Goal: Task Accomplishment & Management: Manage account settings

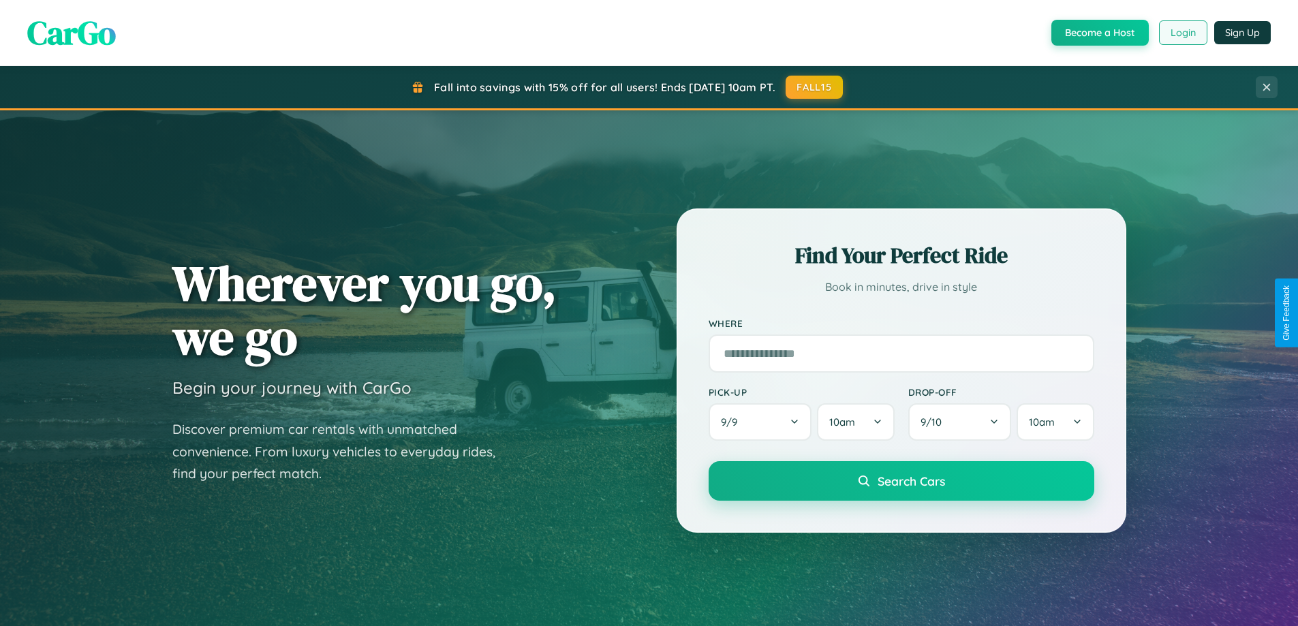
click at [1182, 33] on button "Login" at bounding box center [1183, 32] width 48 height 25
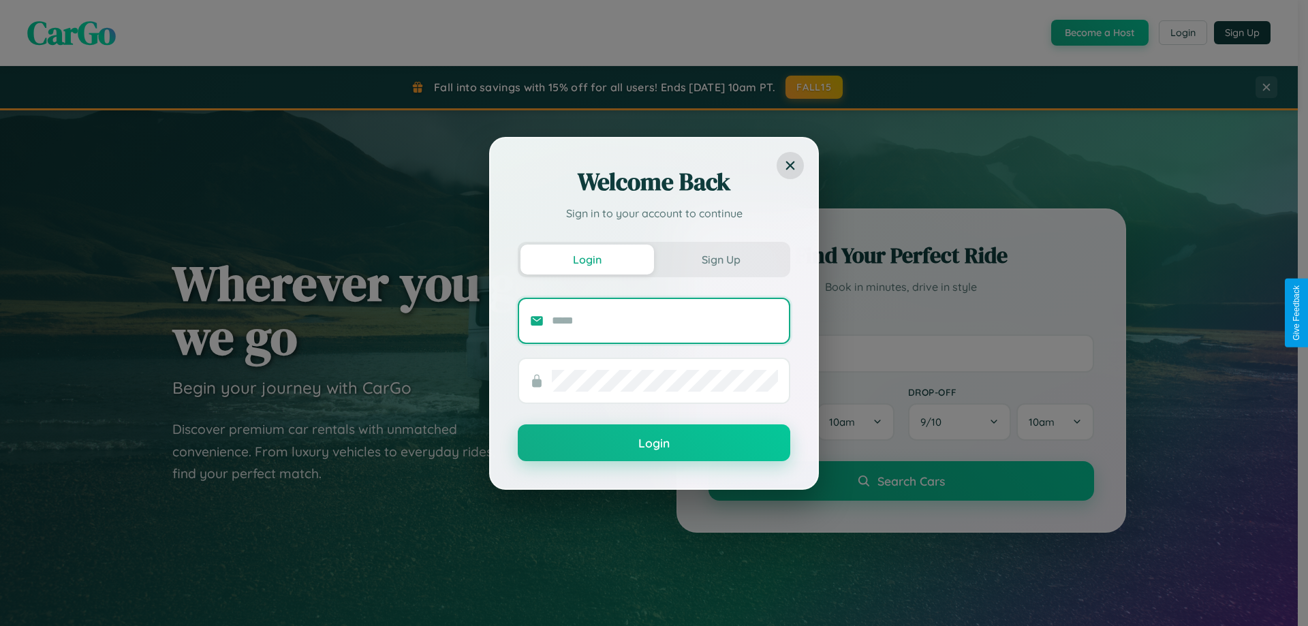
click at [665, 320] on input "text" at bounding box center [665, 321] width 226 height 22
type input "**********"
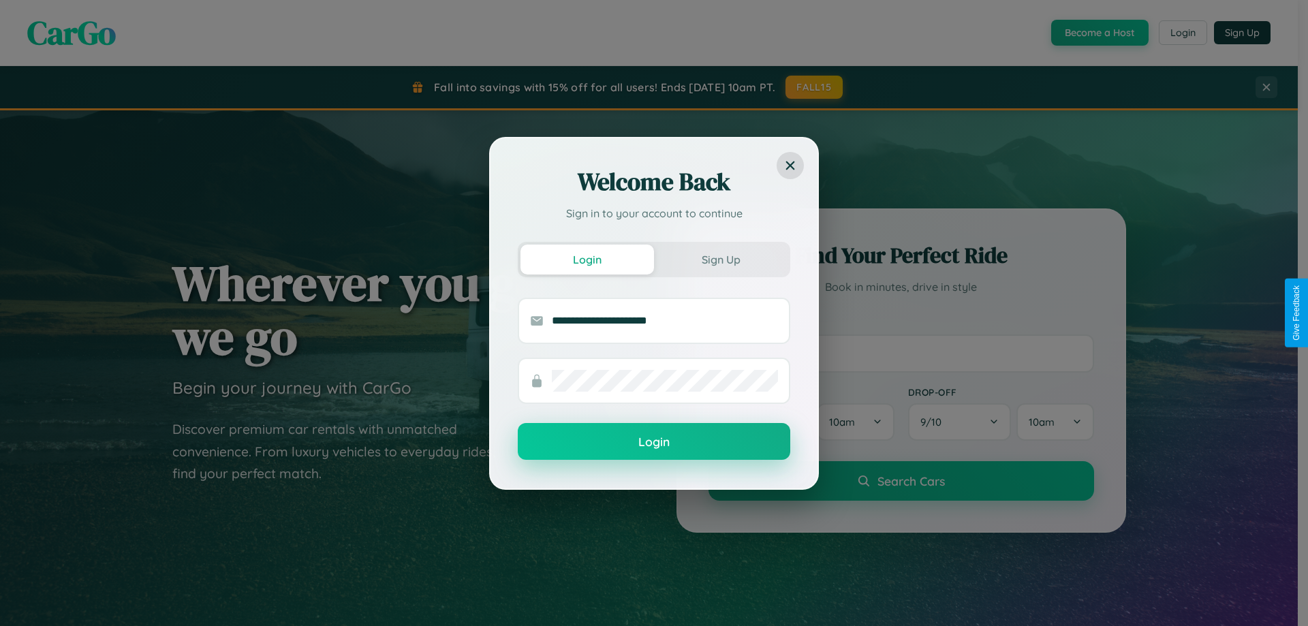
click at [654, 442] on button "Login" at bounding box center [654, 441] width 272 height 37
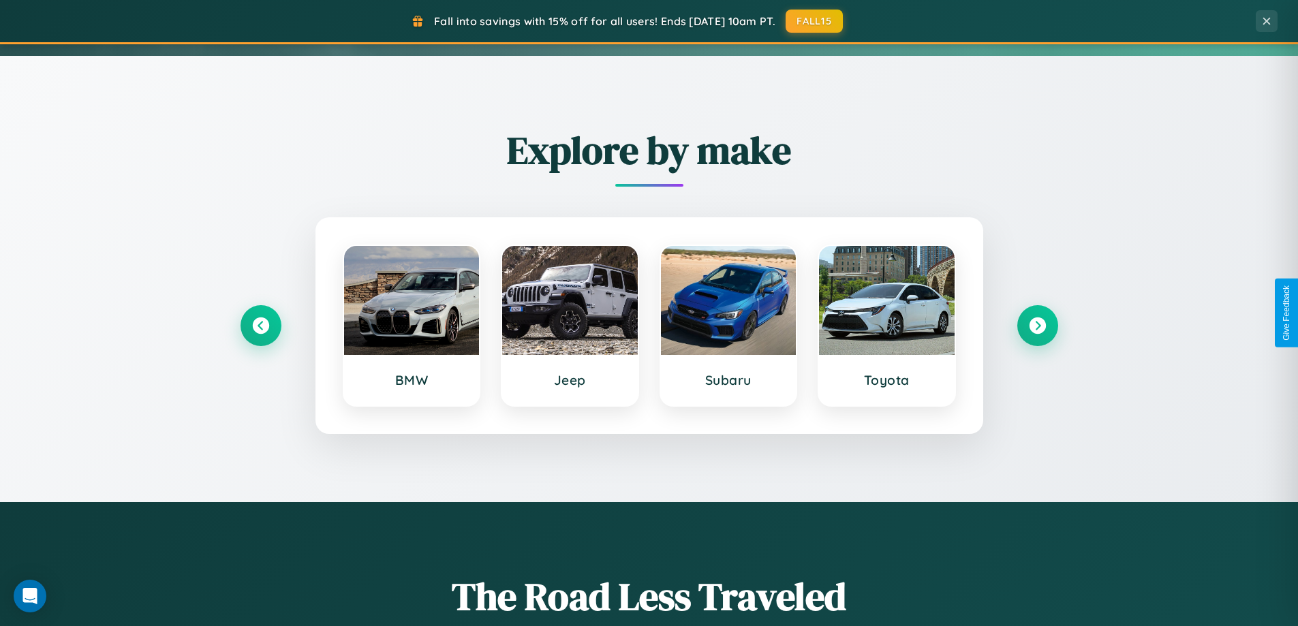
scroll to position [587, 0]
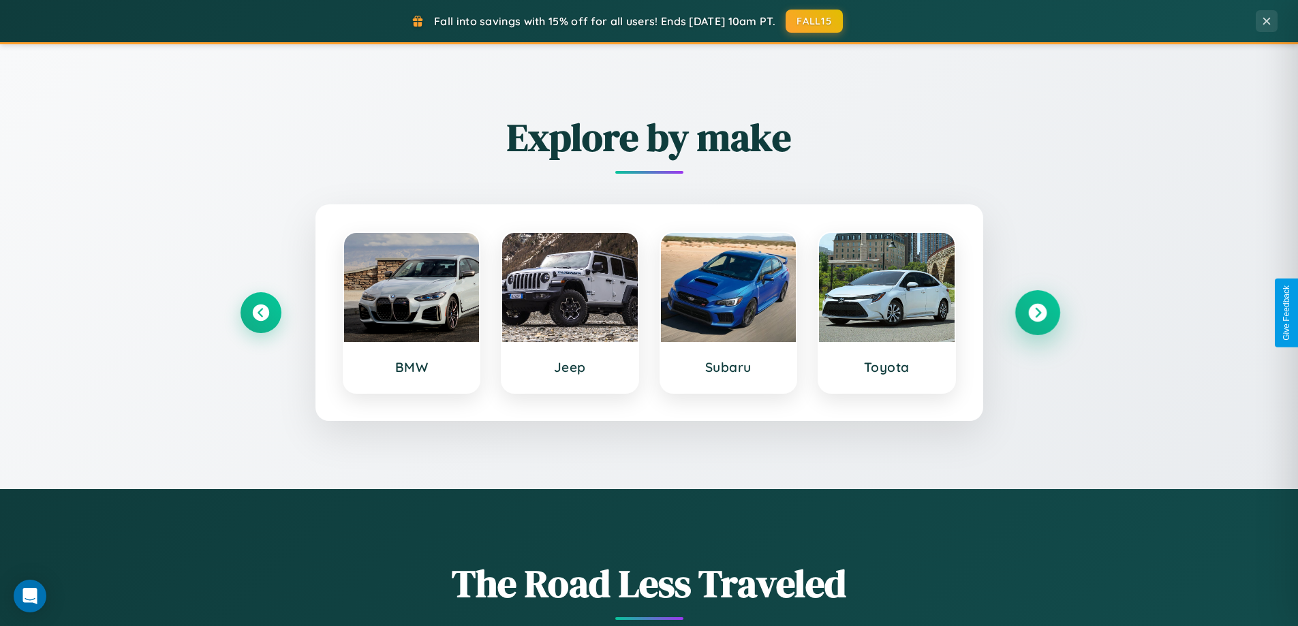
click at [1037, 313] on icon at bounding box center [1037, 313] width 18 height 18
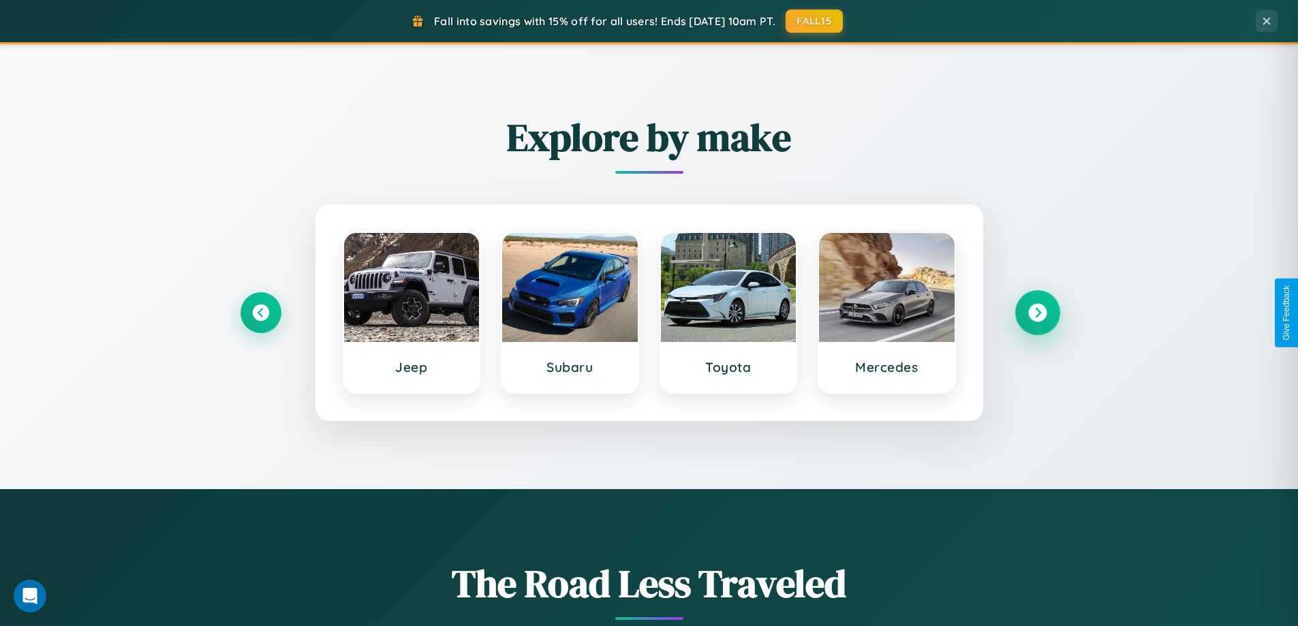
click at [1037, 313] on icon at bounding box center [1037, 313] width 18 height 18
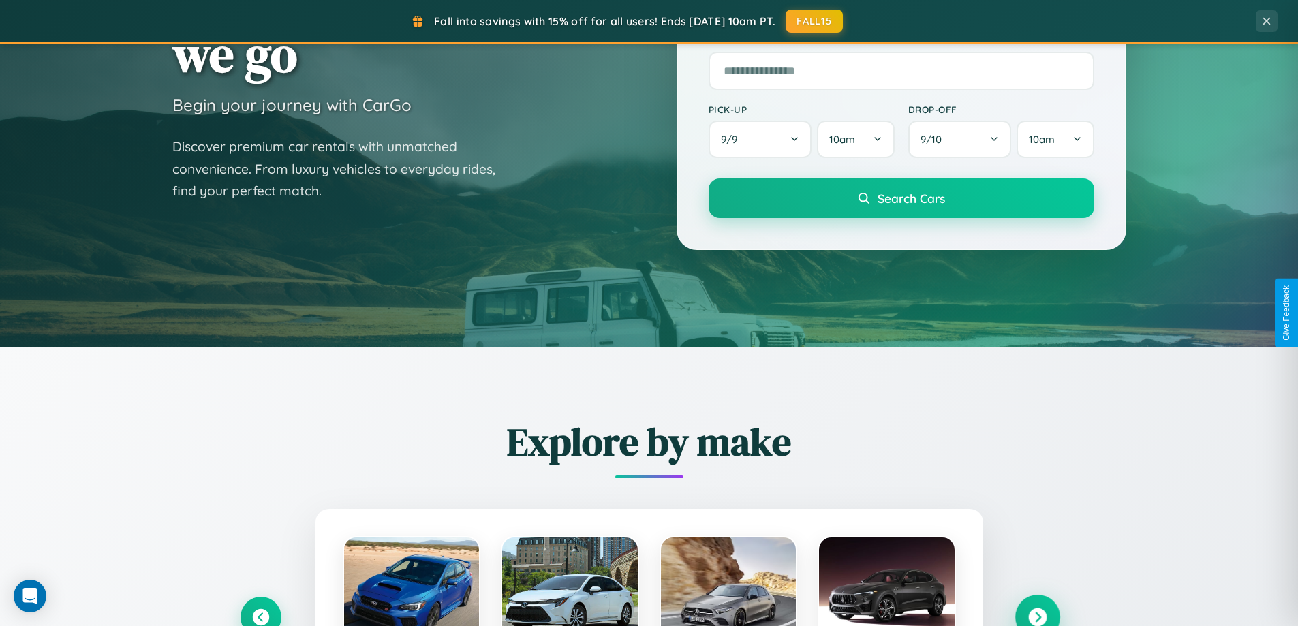
scroll to position [0, 0]
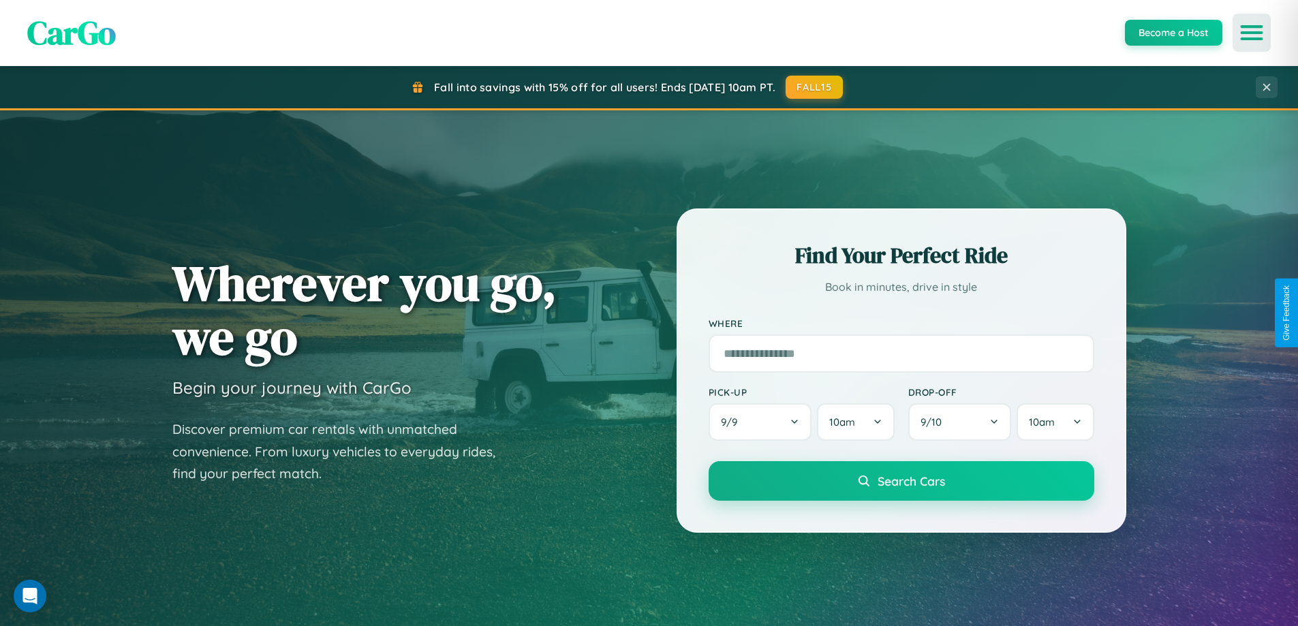
click at [1251, 33] on icon "Open menu" at bounding box center [1252, 33] width 20 height 12
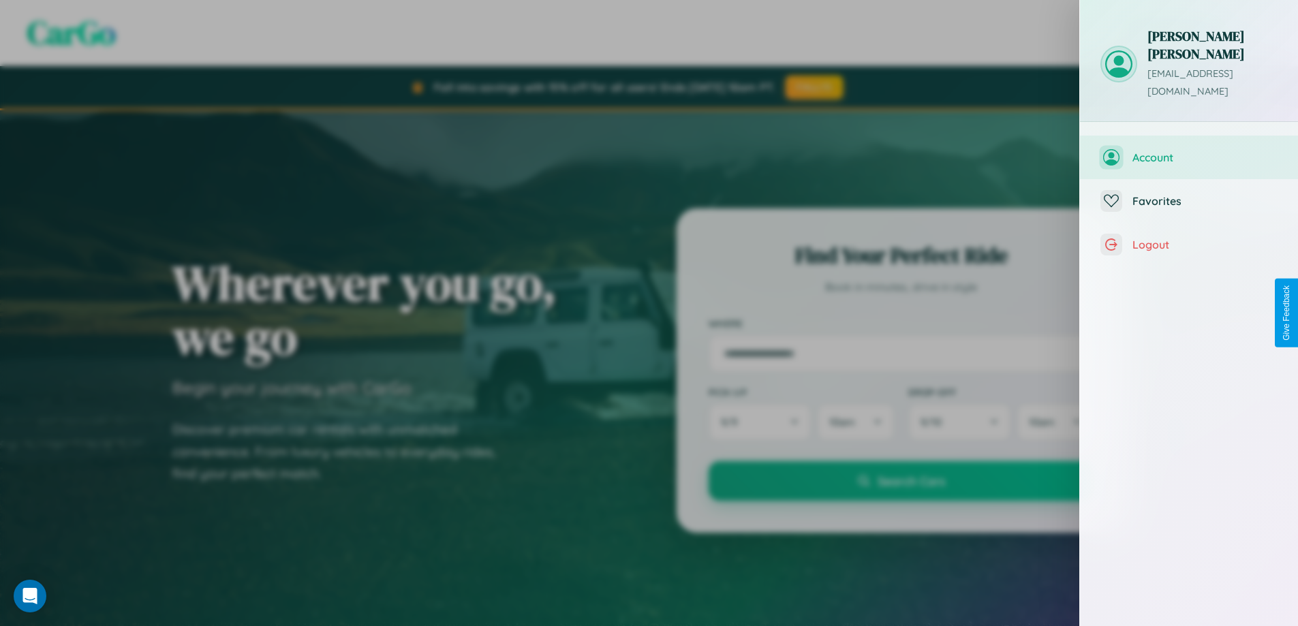
click at [1189, 151] on span "Account" at bounding box center [1204, 158] width 145 height 14
